Goal: Task Accomplishment & Management: Manage account settings

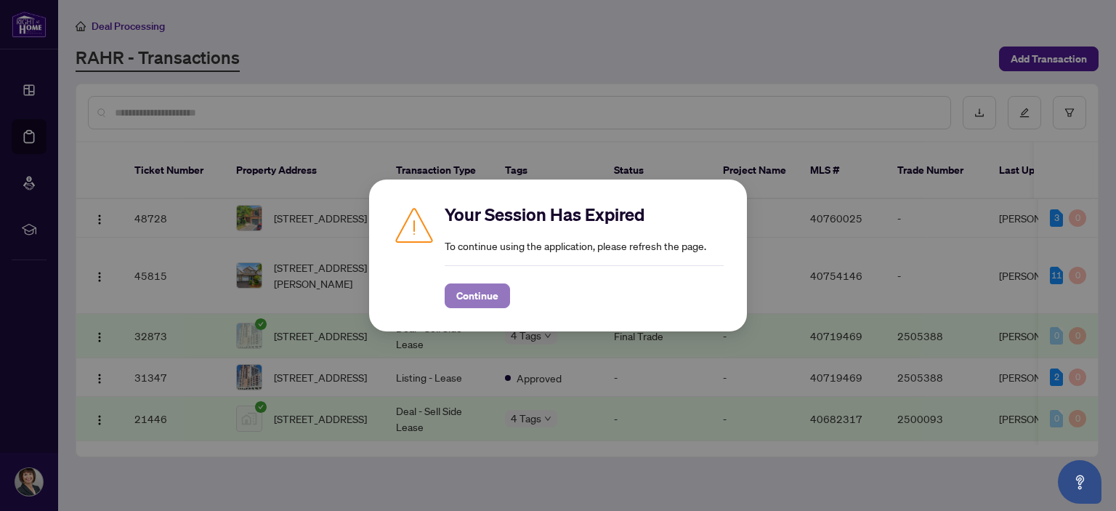
click at [473, 293] on span "Continue" at bounding box center [477, 295] width 42 height 23
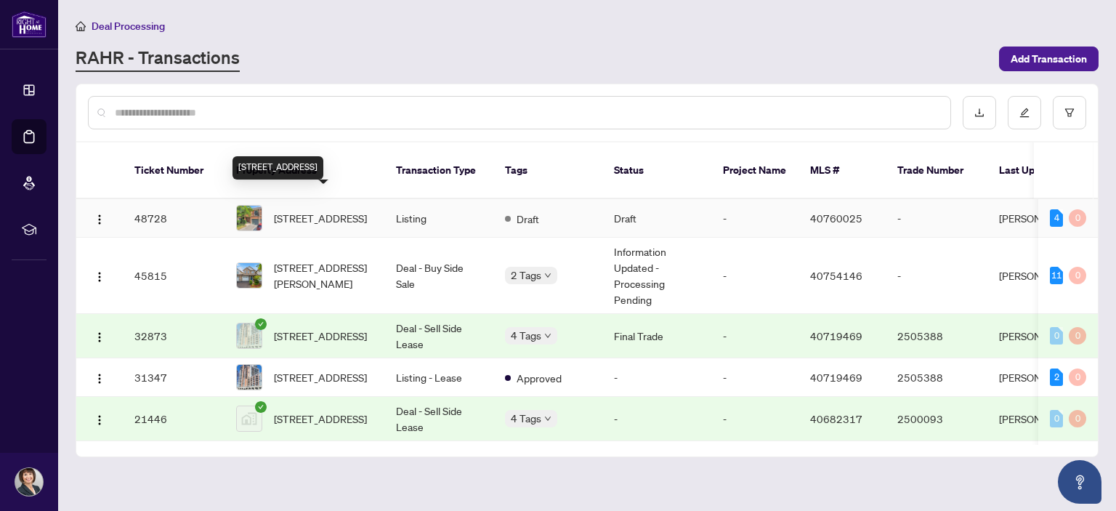
click at [279, 210] on span "[STREET_ADDRESS]" at bounding box center [320, 218] width 93 height 16
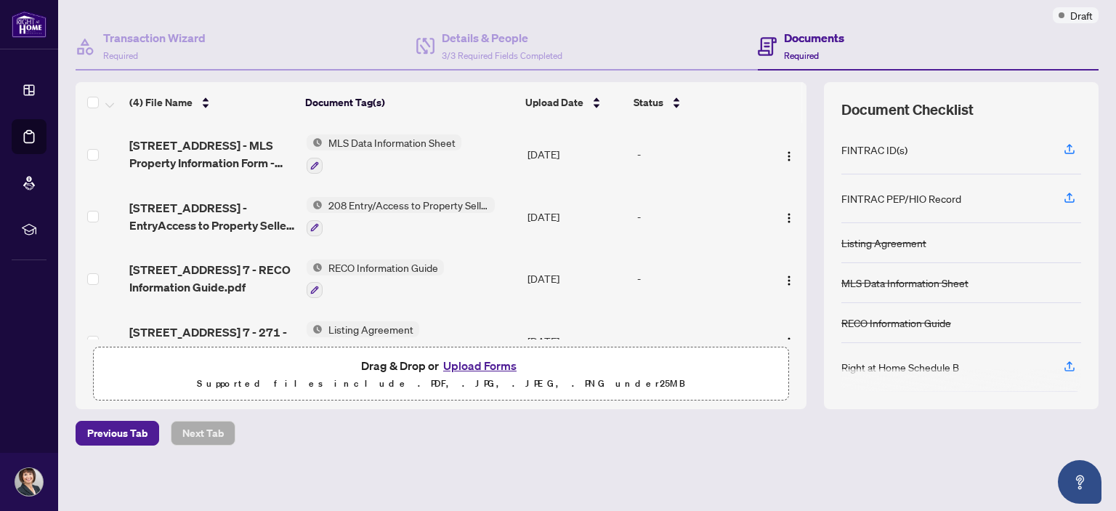
scroll to position [117, 0]
click at [466, 360] on button "Upload Forms" at bounding box center [480, 365] width 82 height 19
click at [1063, 361] on icon "button" at bounding box center [1069, 366] width 13 height 13
